Goal: Task Accomplishment & Management: Manage account settings

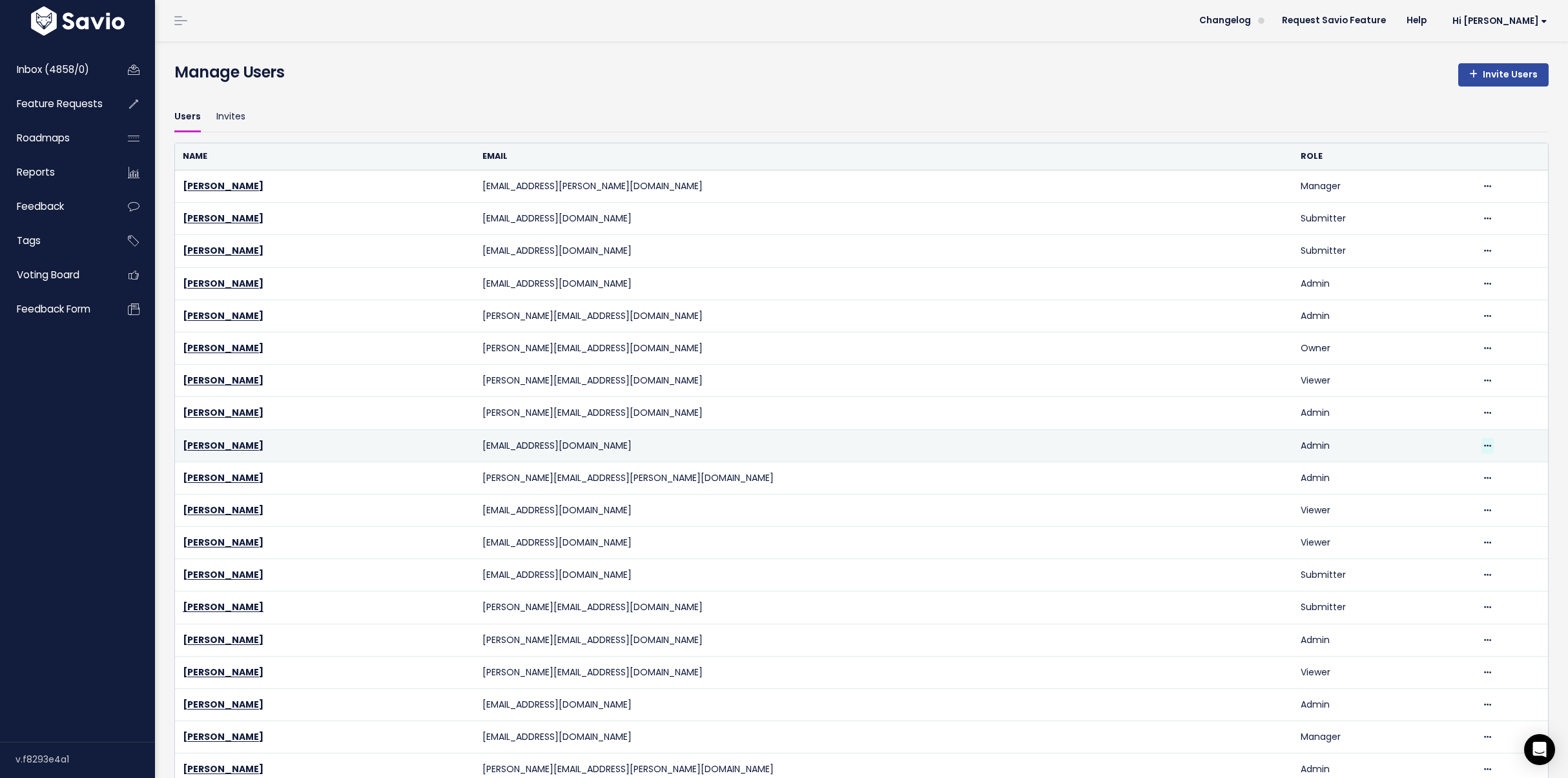
click at [1484, 442] on icon at bounding box center [1488, 446] width 8 height 8
click at [1430, 484] on link "Delete" at bounding box center [1442, 481] width 93 height 25
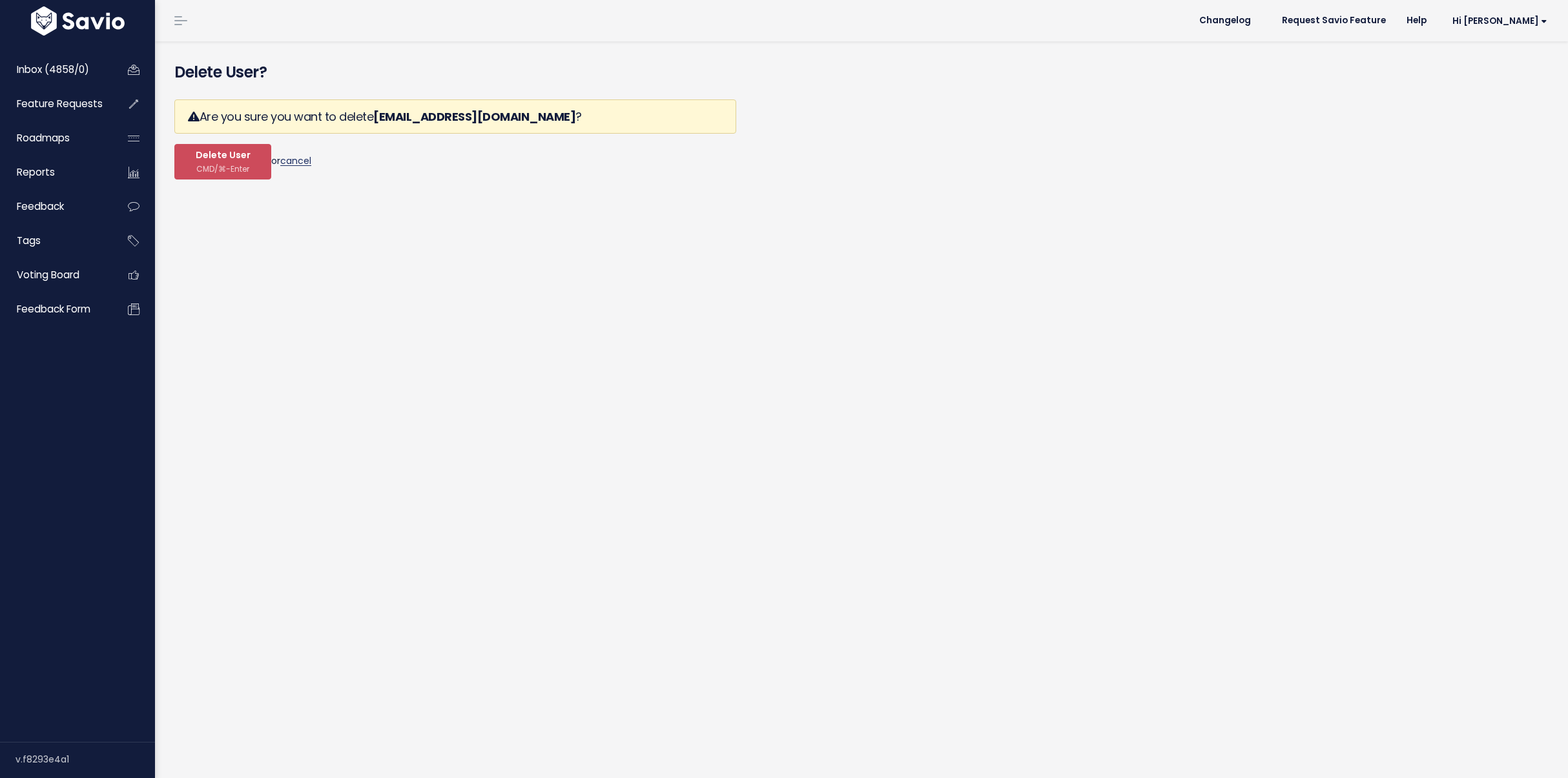
click at [294, 162] on link "cancel" at bounding box center [296, 161] width 31 height 13
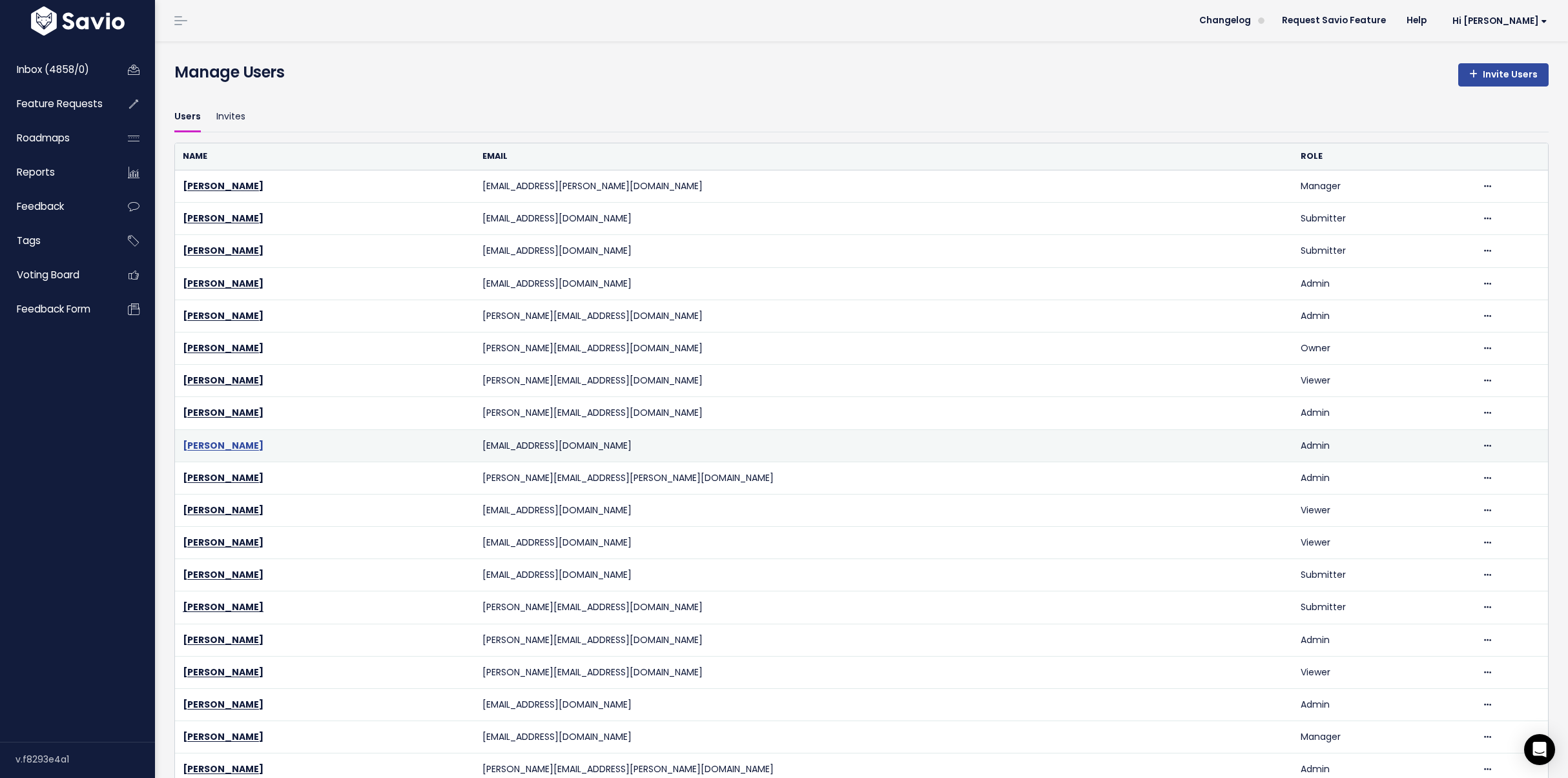
click at [229, 441] on link "[PERSON_NAME]" at bounding box center [223, 446] width 81 height 13
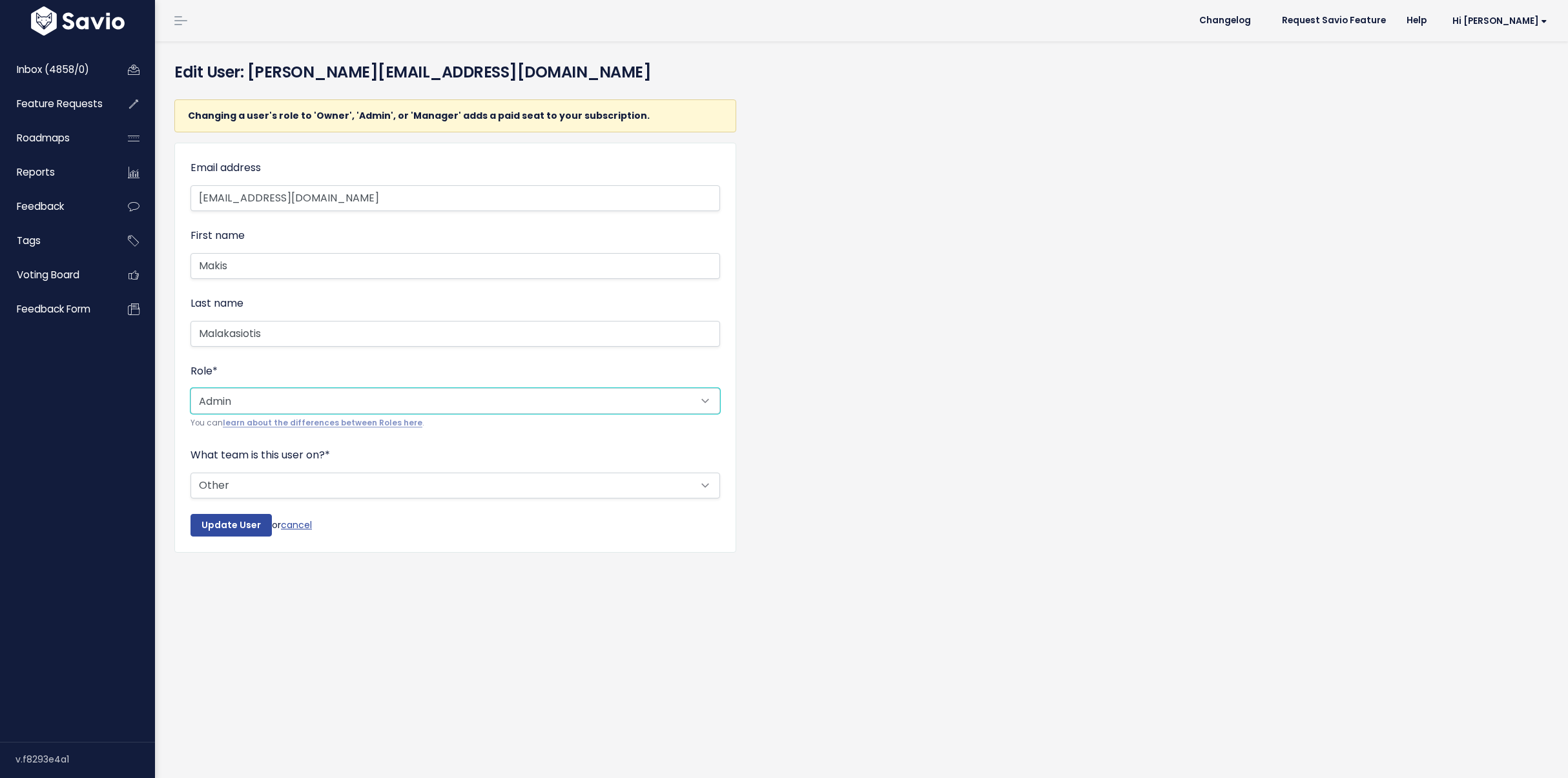
click at [286, 396] on select "--------- Owner Admin Manager Contributor Viewer Submitter" at bounding box center [455, 400] width 530 height 25
select select "VIEWER"
click at [190, 388] on select "--------- Owner Admin Manager Contributor Viewer Submitter" at bounding box center [455, 400] width 530 height 25
click at [213, 526] on input "Update User" at bounding box center [231, 525] width 81 height 24
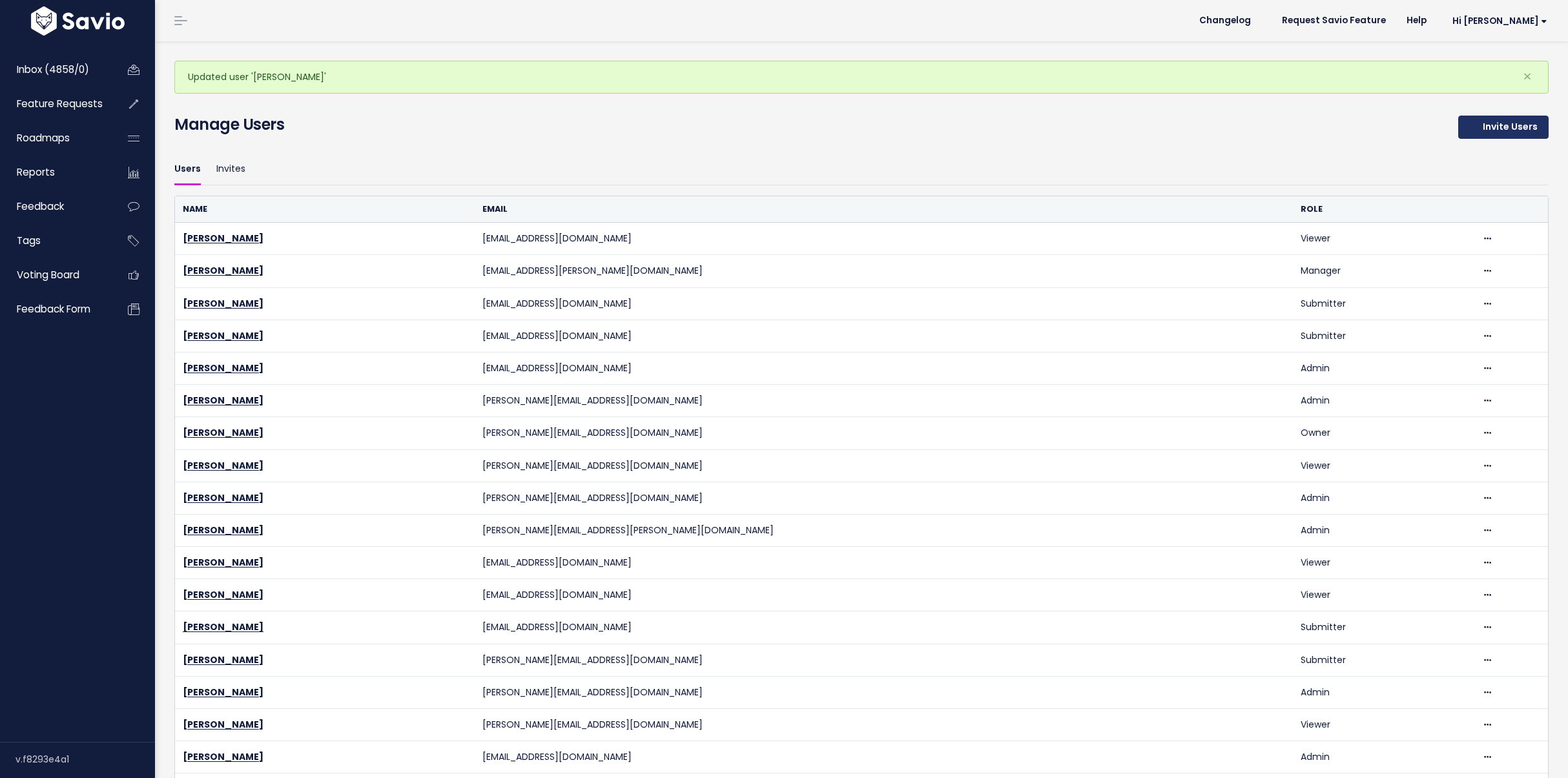
click at [1469, 123] on icon at bounding box center [1473, 127] width 8 height 9
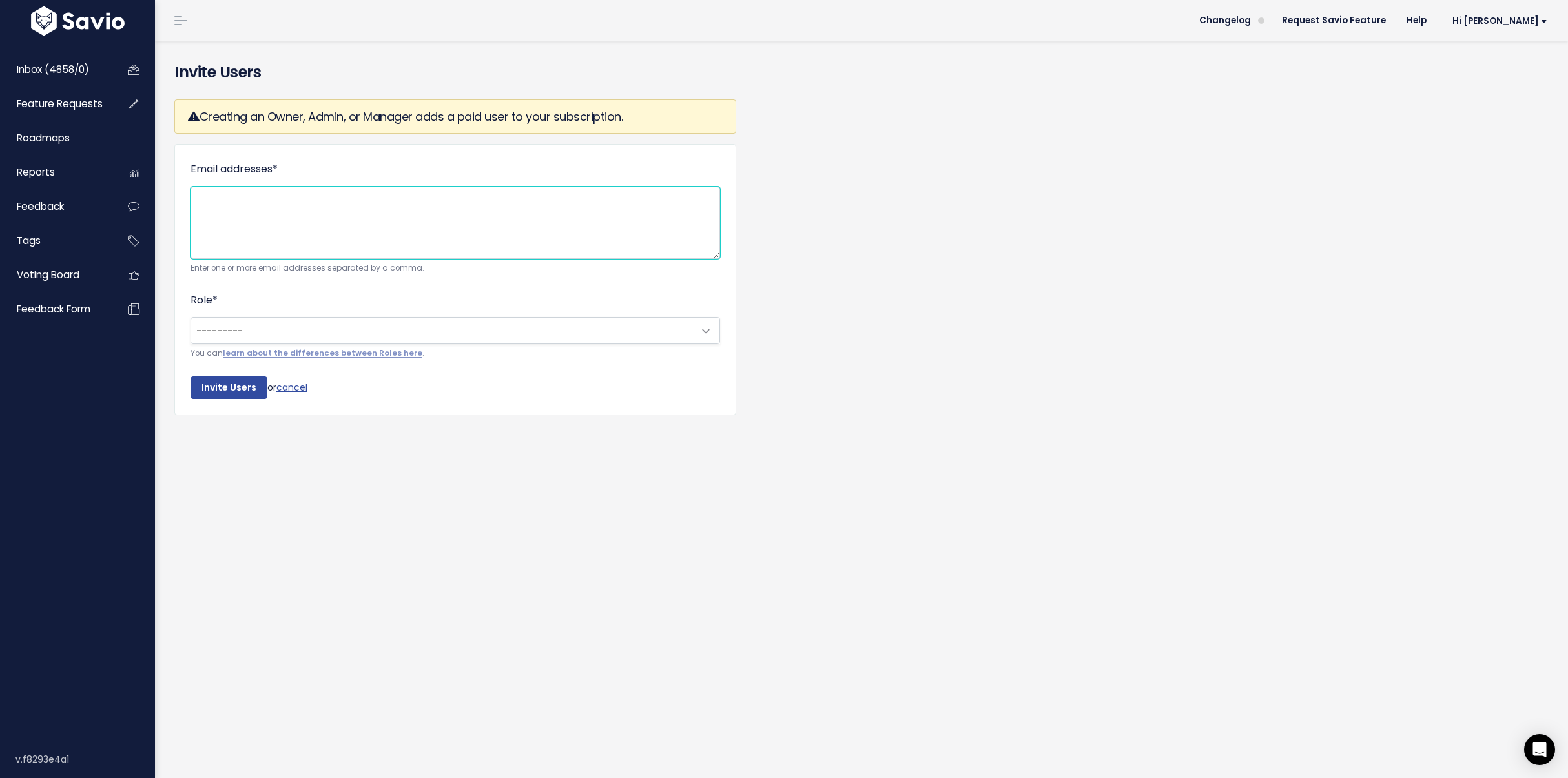
click at [364, 219] on textarea "Email addresses *" at bounding box center [455, 222] width 530 height 72
paste textarea "konstantinos.kyrkos@workable.com"
type textarea "konstantinos.kyrkos@workable.com"
click at [243, 336] on span "---------" at bounding box center [442, 330] width 503 height 25
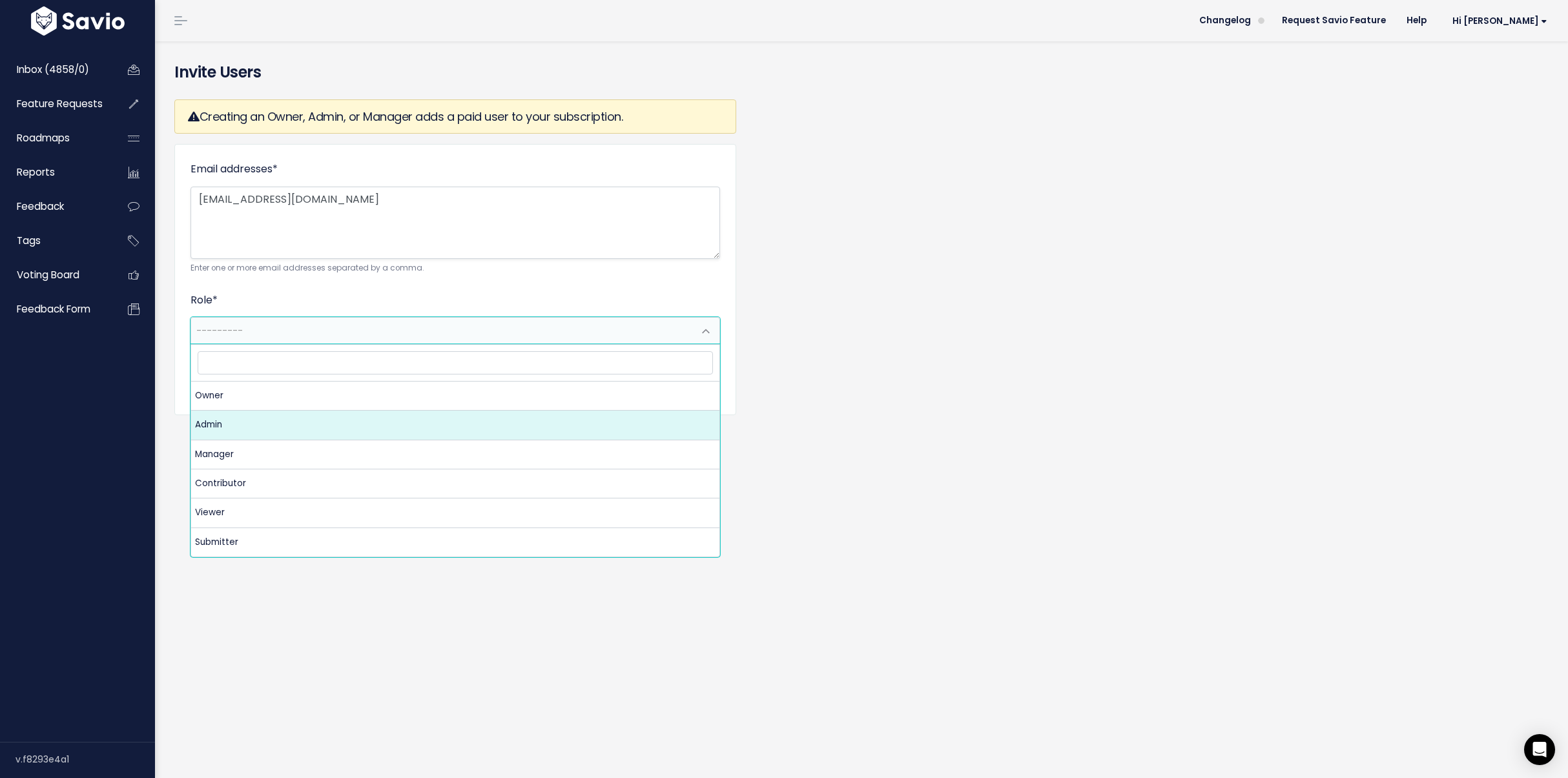
select select "ADMIN"
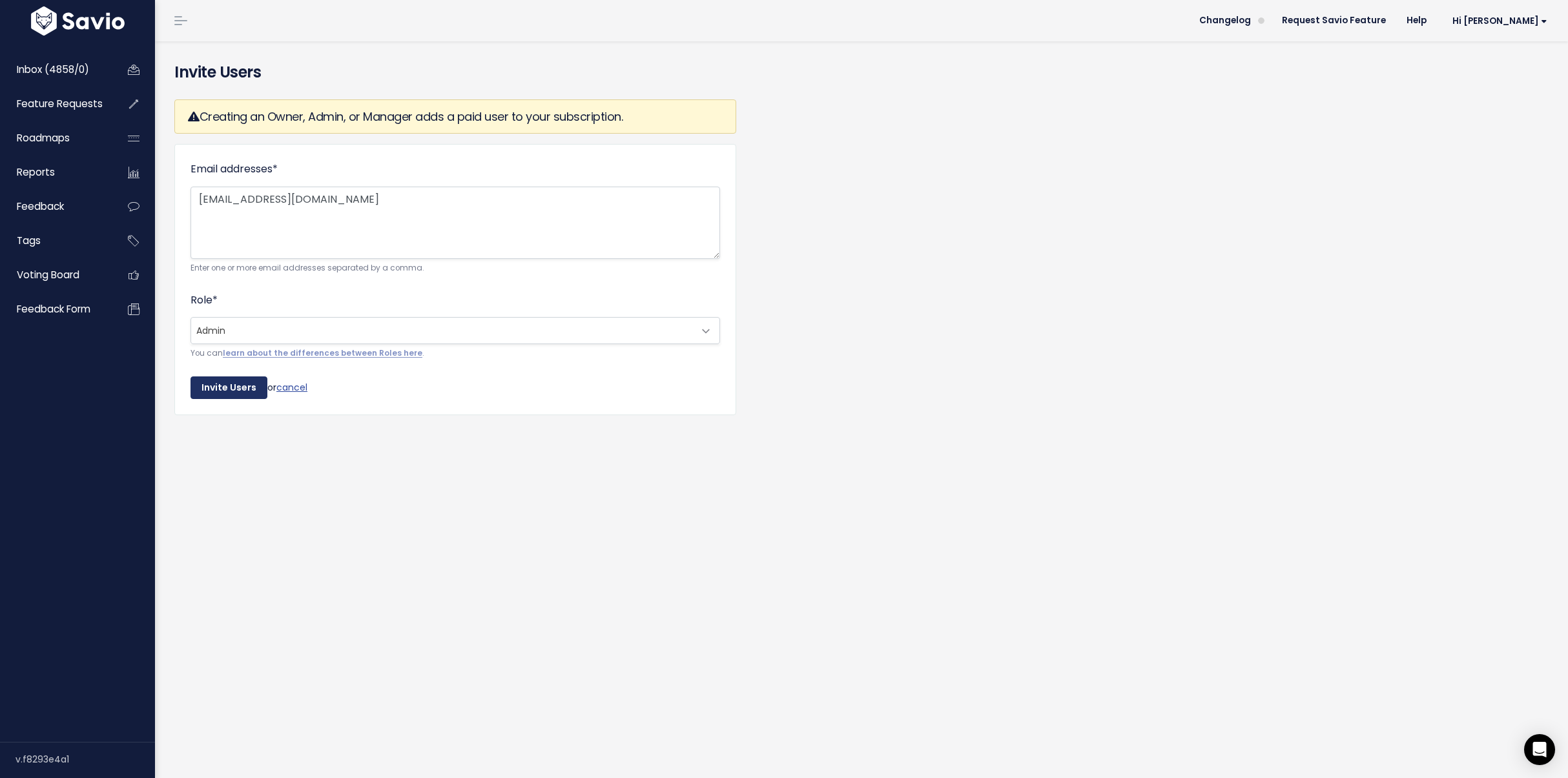
click at [227, 393] on input "Invite Users" at bounding box center [229, 388] width 77 height 24
